Goal: Transaction & Acquisition: Register for event/course

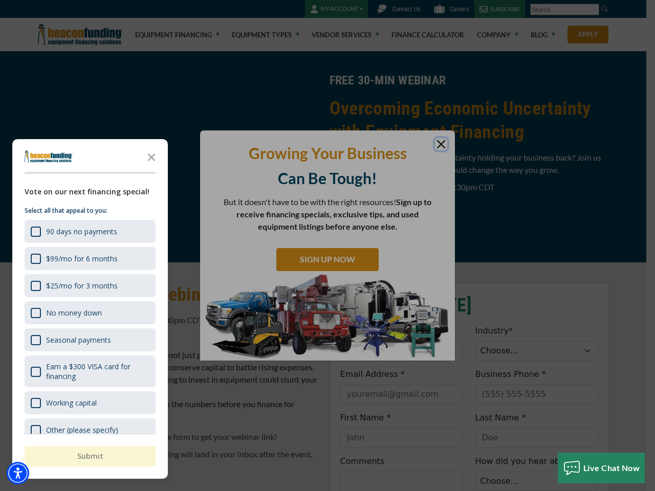
click at [328, 246] on div "button" at bounding box center [327, 245] width 655 height 491
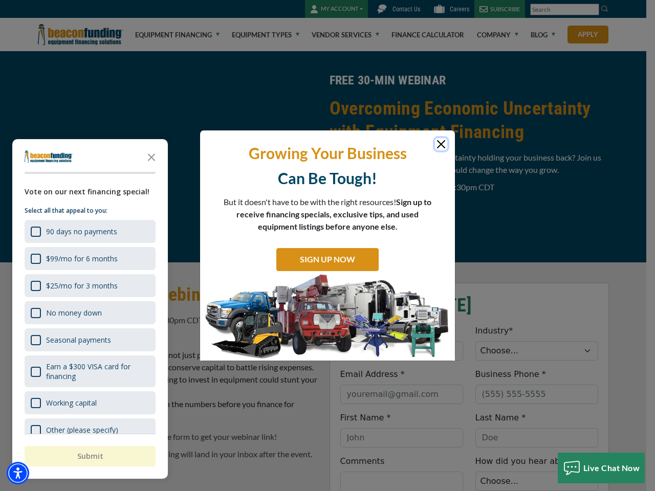
click at [18, 473] on img "Accessibility Menu" at bounding box center [18, 473] width 23 height 23
click at [328, 246] on body "Skip to main content Enable accessibility for low vision Open the accessibility…" at bounding box center [327, 245] width 655 height 491
click at [152, 157] on body "Skip to main content Enable accessibility for low vision Open the accessibility…" at bounding box center [327, 245] width 655 height 491
click at [89, 231] on body "Skip to main content Enable accessibility for low vision Open the accessibility…" at bounding box center [327, 245] width 655 height 491
click at [89, 258] on body "Skip to main content Enable accessibility for low vision Open the accessibility…" at bounding box center [327, 245] width 655 height 491
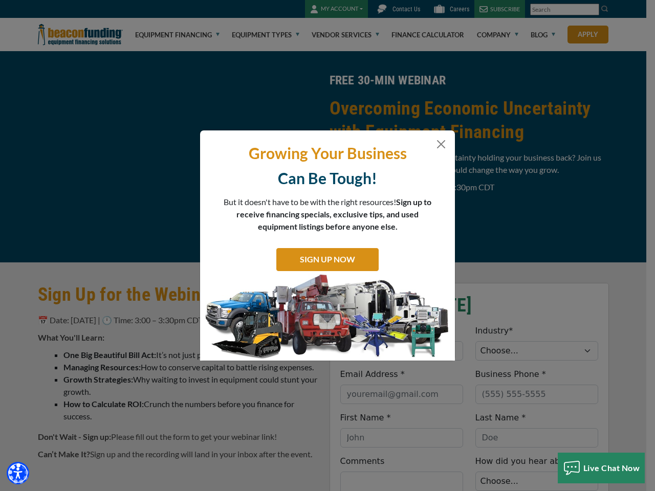
click at [89, 286] on body "Skip to main content Enable accessibility for low vision Open the accessibility…" at bounding box center [327, 245] width 655 height 491
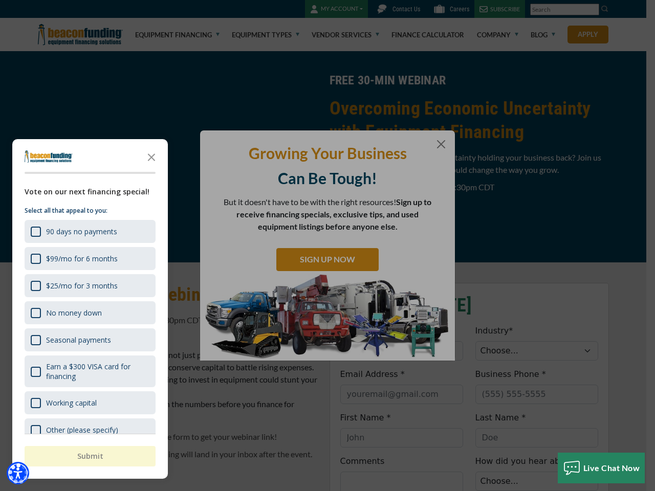
click at [89, 313] on body "Skip to main content Enable accessibility for low vision Open the accessibility…" at bounding box center [327, 245] width 655 height 491
